Goal: Task Accomplishment & Management: Manage account settings

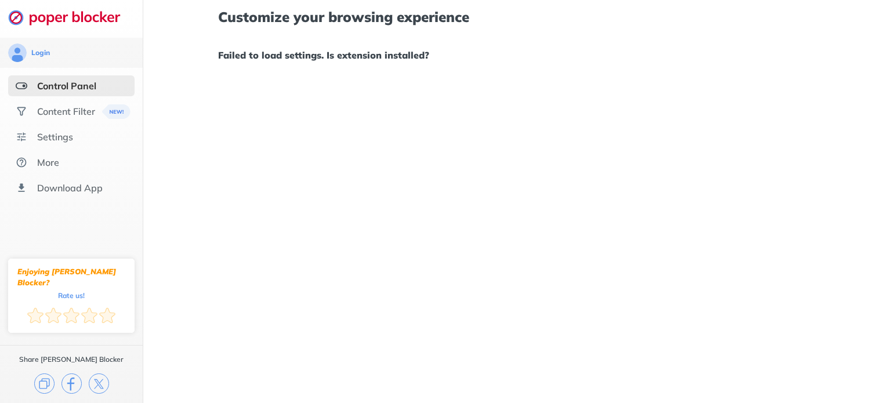
click at [86, 78] on div "Control Panel" at bounding box center [71, 85] width 126 height 21
click at [76, 110] on div "Content Filter" at bounding box center [66, 112] width 58 height 12
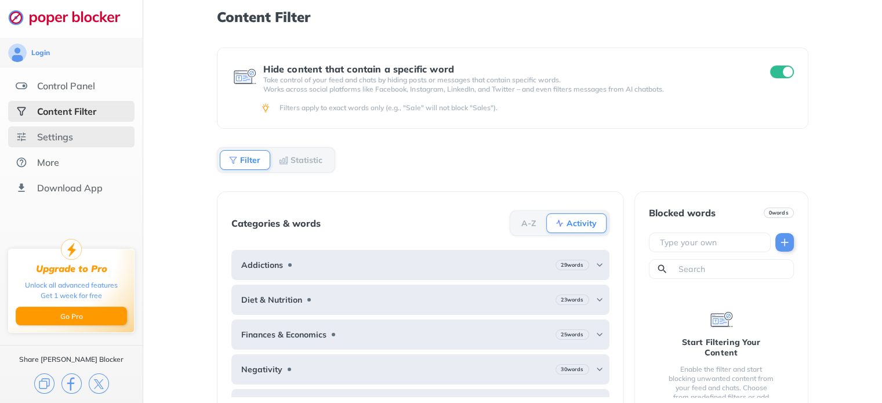
click at [73, 138] on div "Settings" at bounding box center [71, 136] width 126 height 21
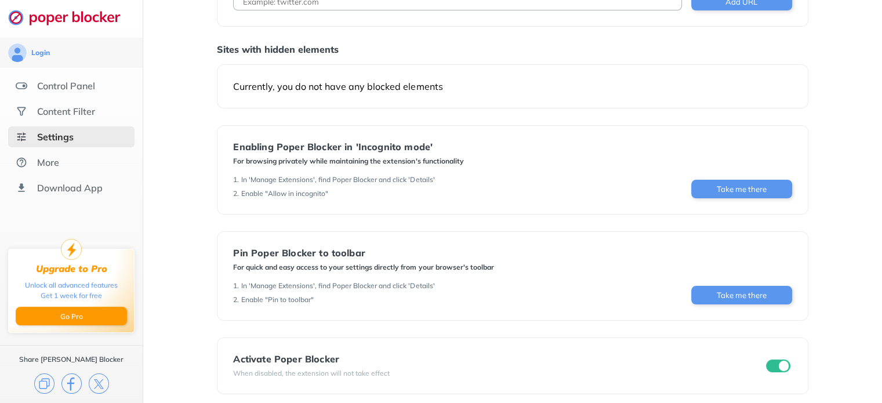
scroll to position [98, 0]
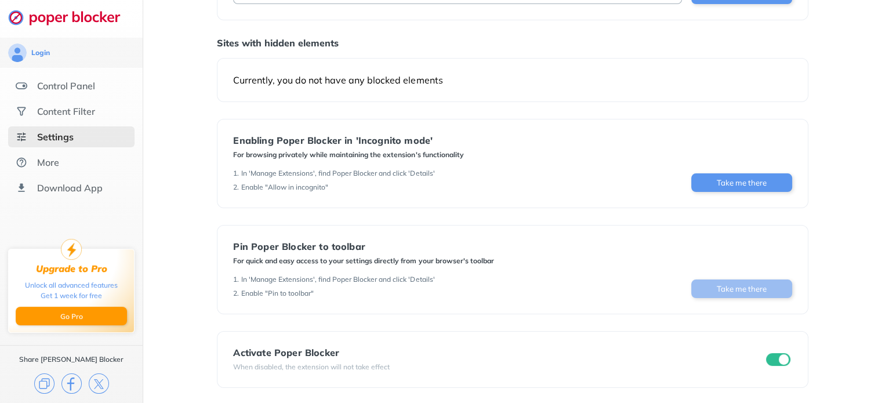
click at [748, 281] on button "Take me there" at bounding box center [741, 289] width 101 height 19
